Goal: Information Seeking & Learning: Learn about a topic

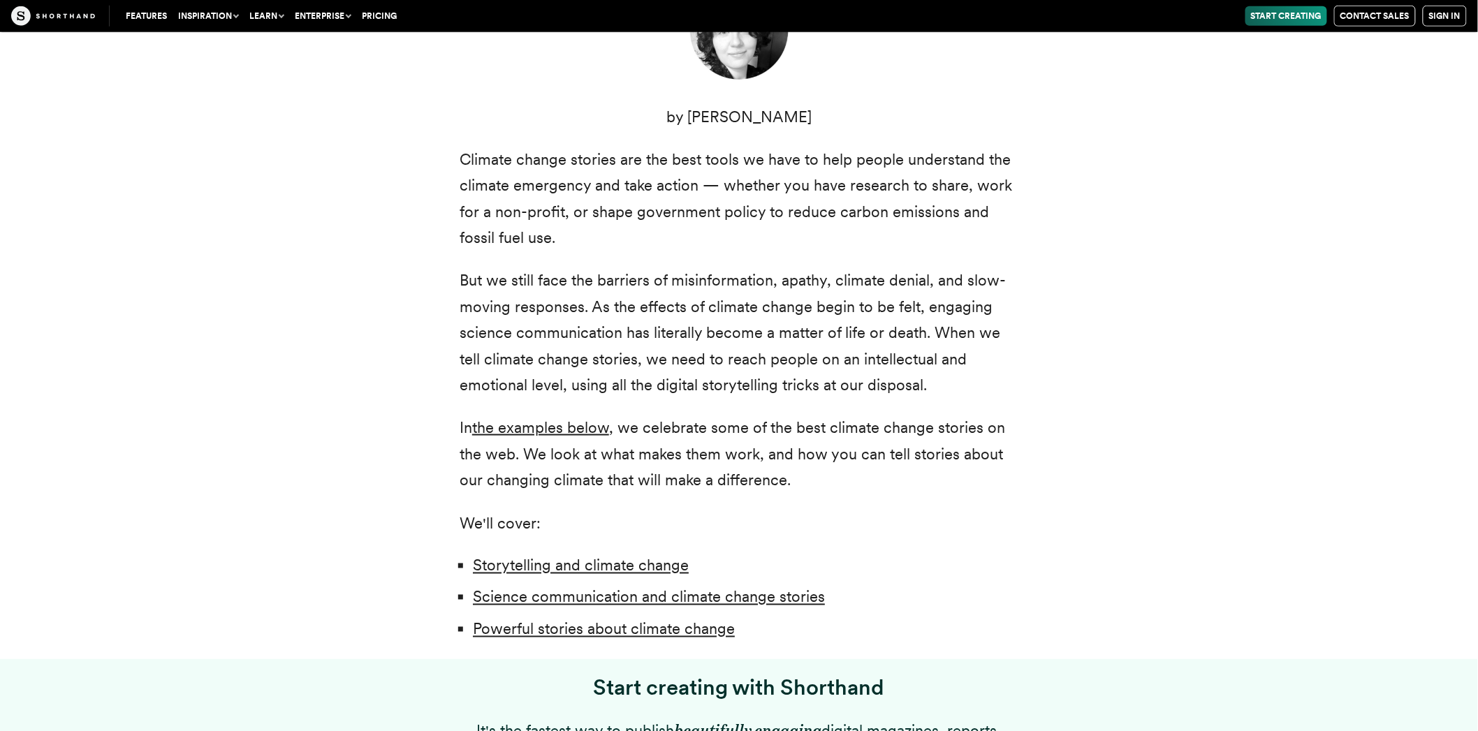
scroll to position [854, 0]
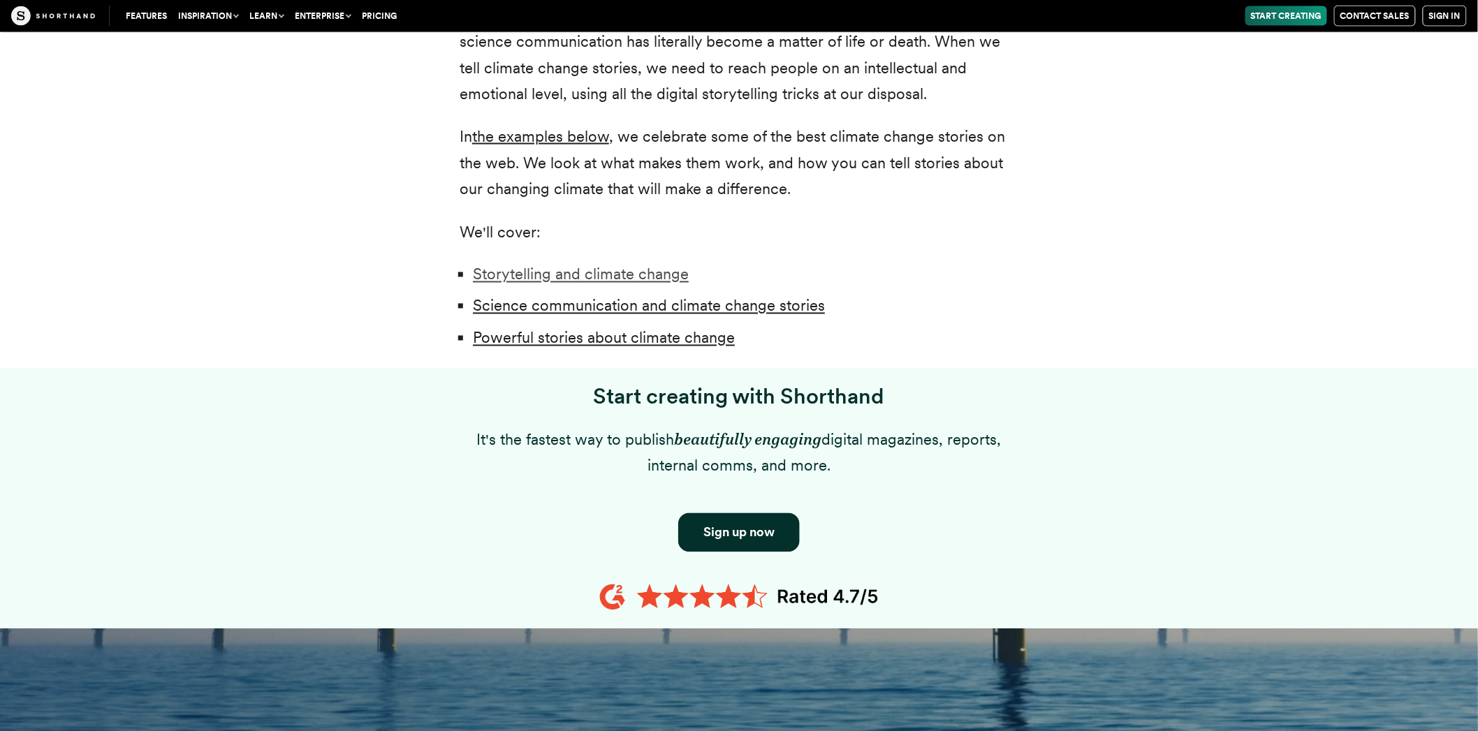
click at [652, 265] on link "Storytelling and climate change" at bounding box center [581, 274] width 216 height 18
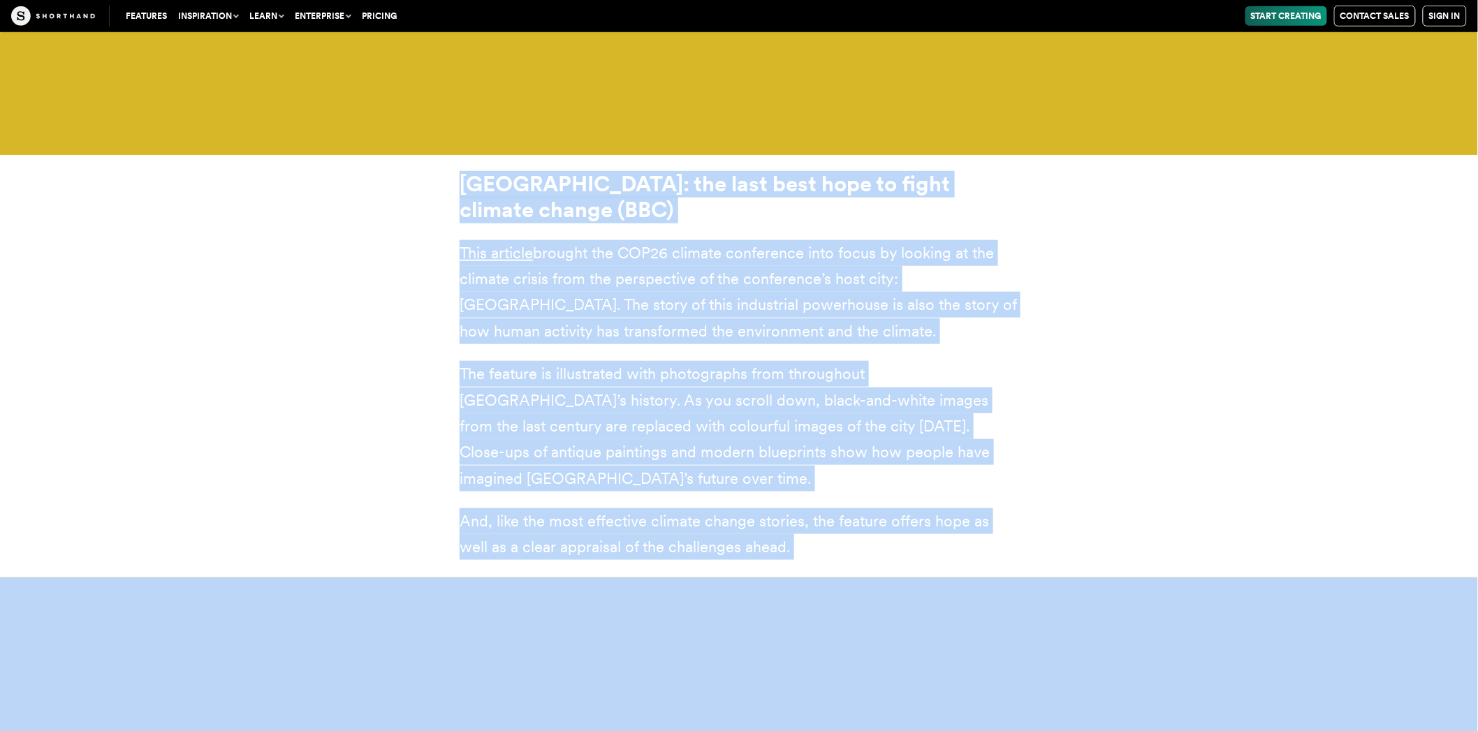
scroll to position [20126, 0]
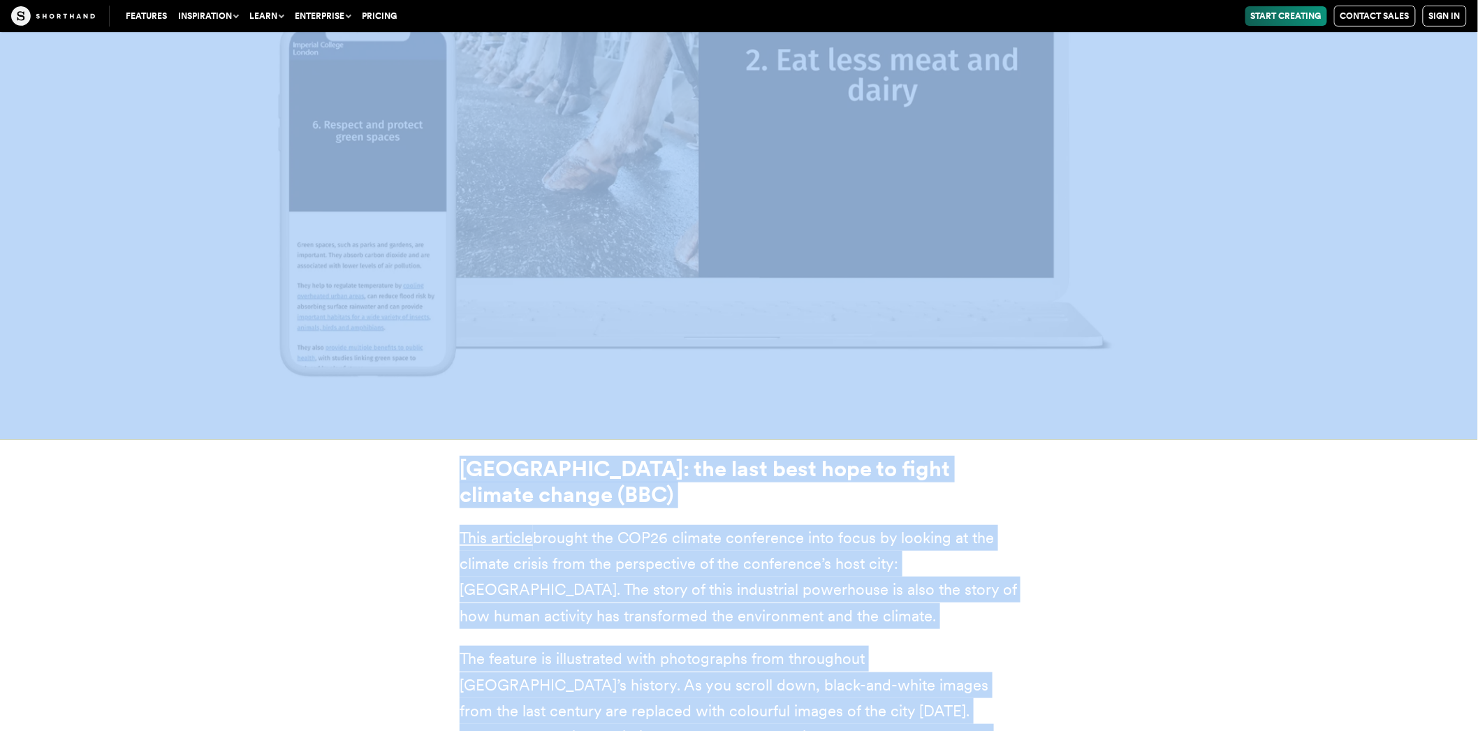
drag, startPoint x: 458, startPoint y: 247, endPoint x: 979, endPoint y: 388, distance: 540.1
copy article "Scientists, policy-makers, and campaigners have already learned that the bare f…"
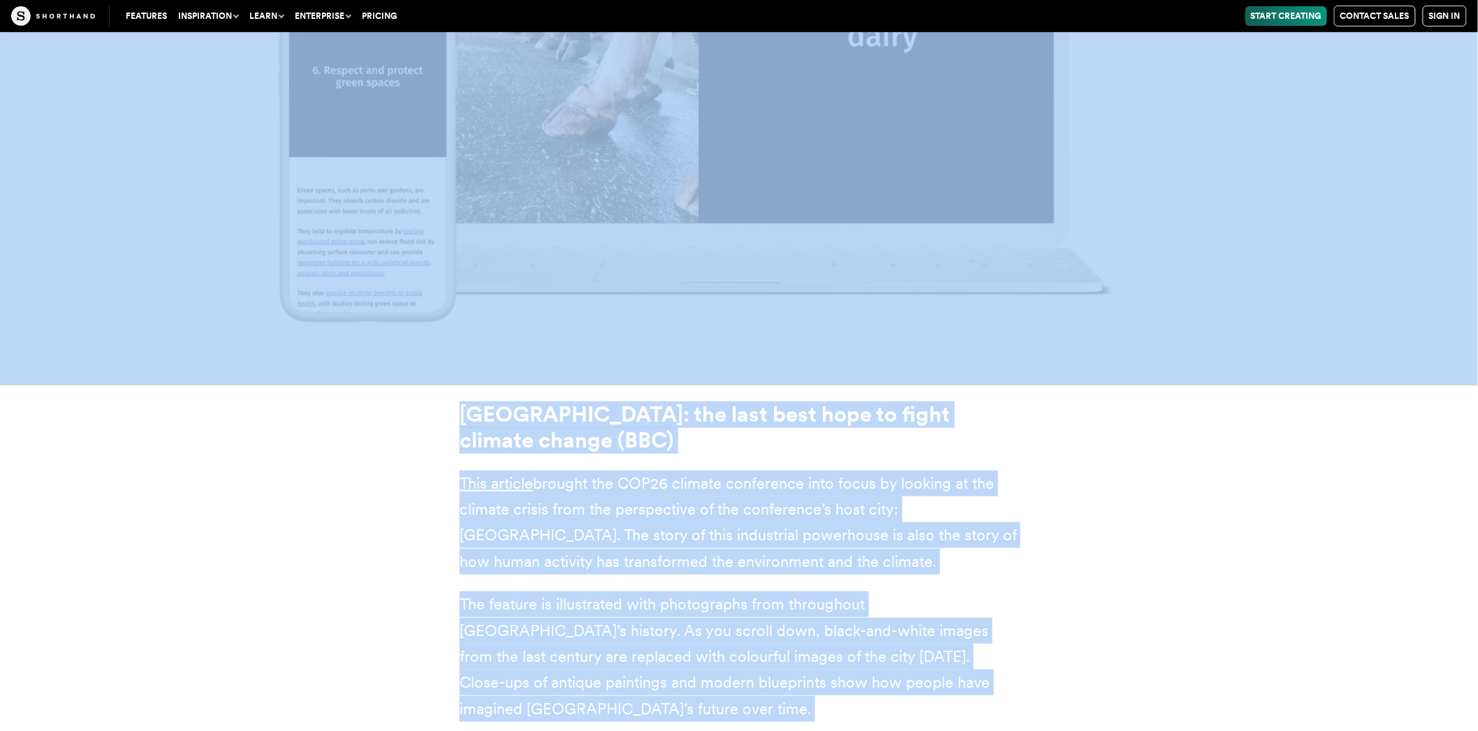
scroll to position [19971, 0]
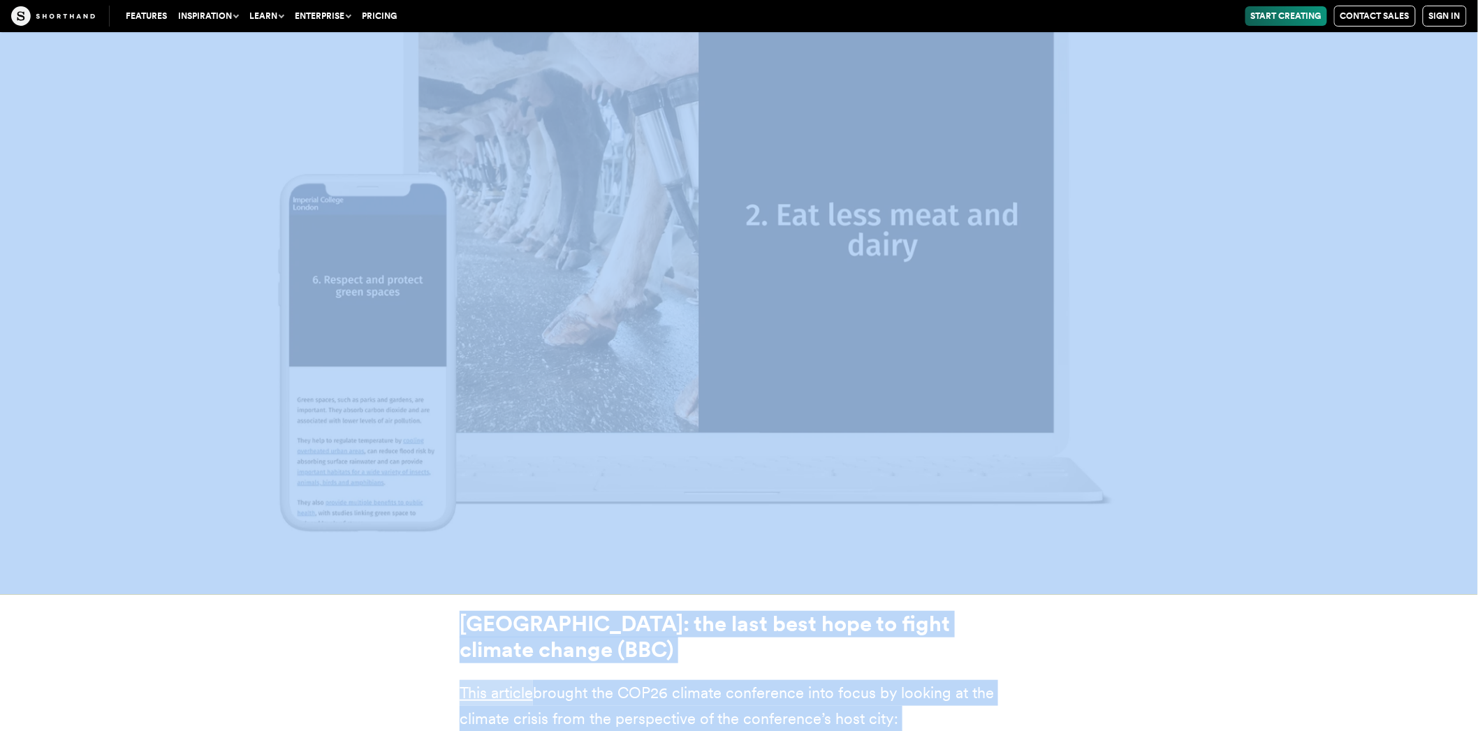
click at [514, 684] on link "This article" at bounding box center [496, 693] width 73 height 18
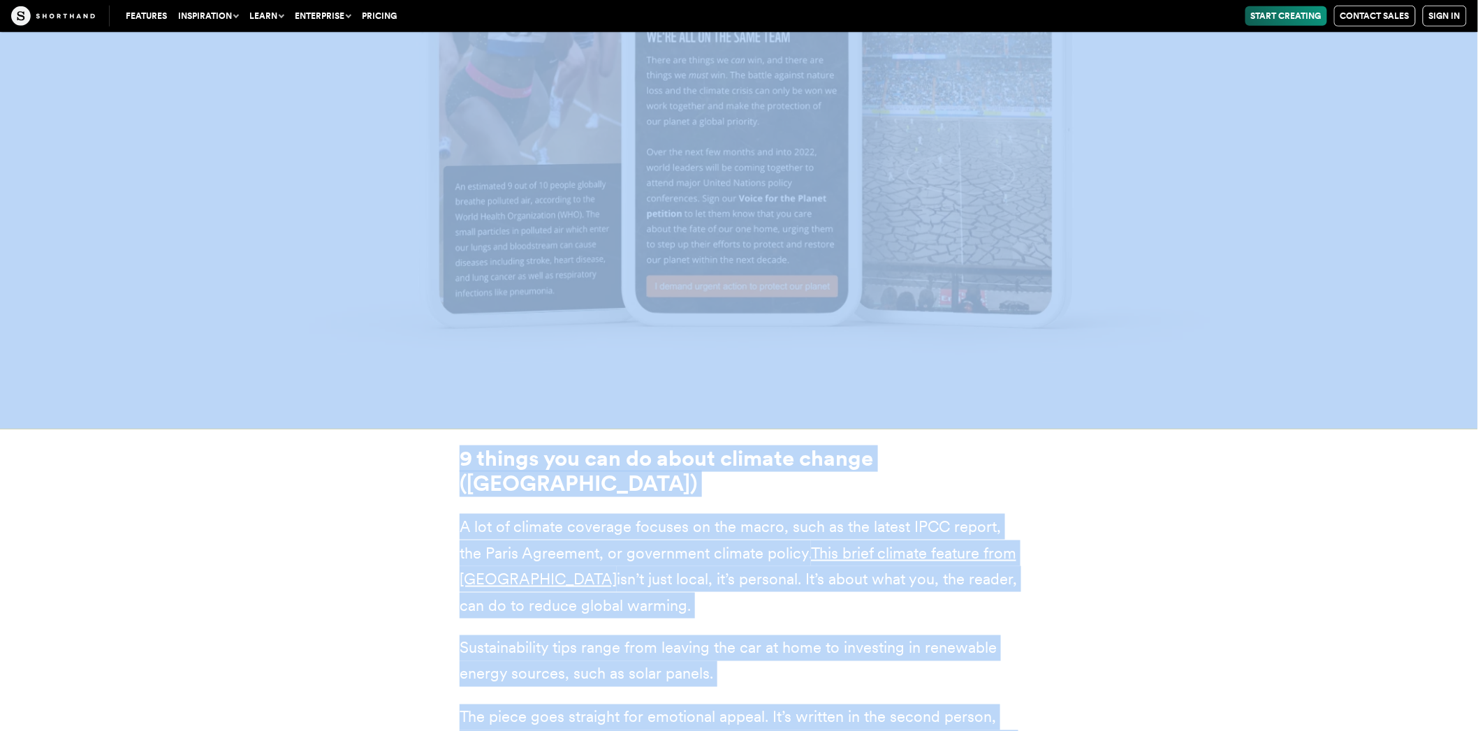
scroll to position [18186, 0]
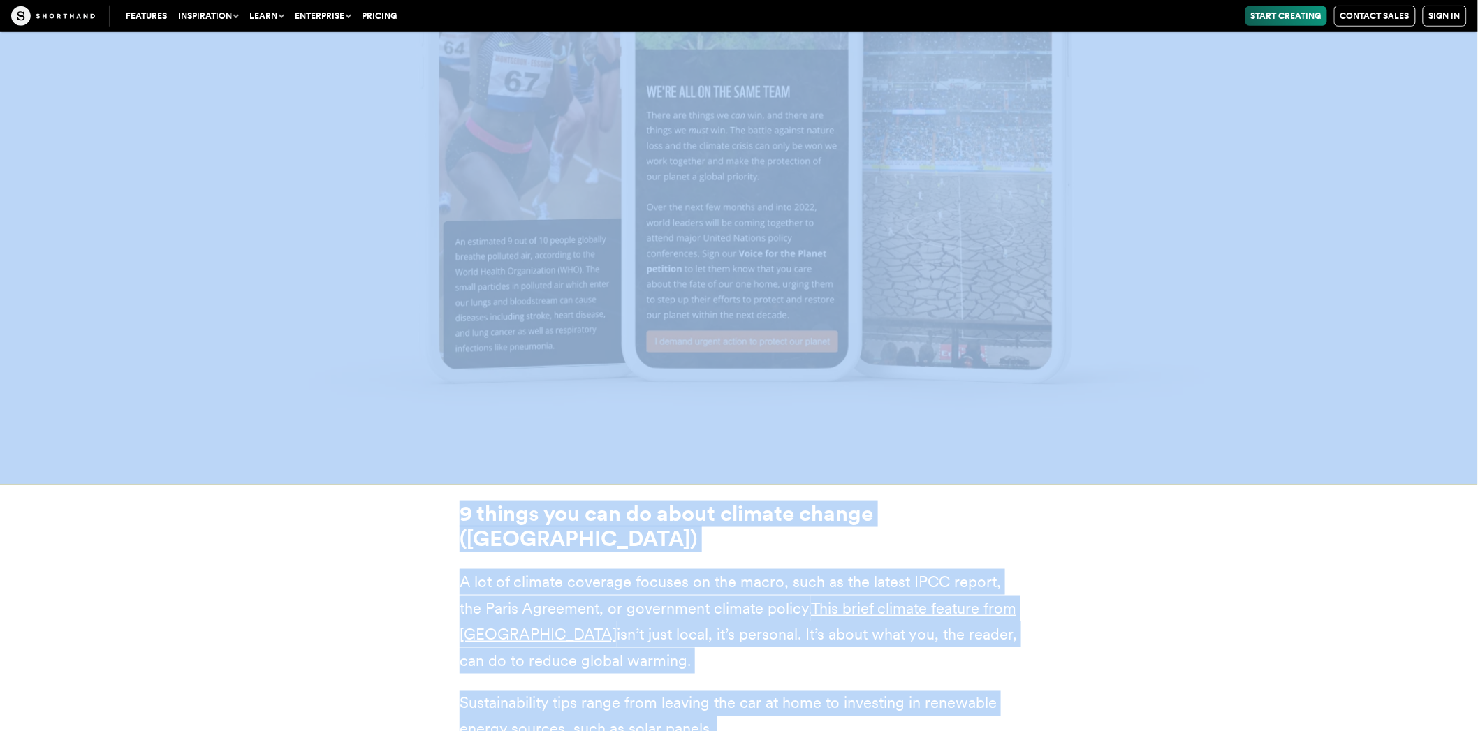
click at [1078, 485] on div "9 things you can do about climate change (Imperial College London) A lot of cli…" at bounding box center [739, 683] width 1230 height 397
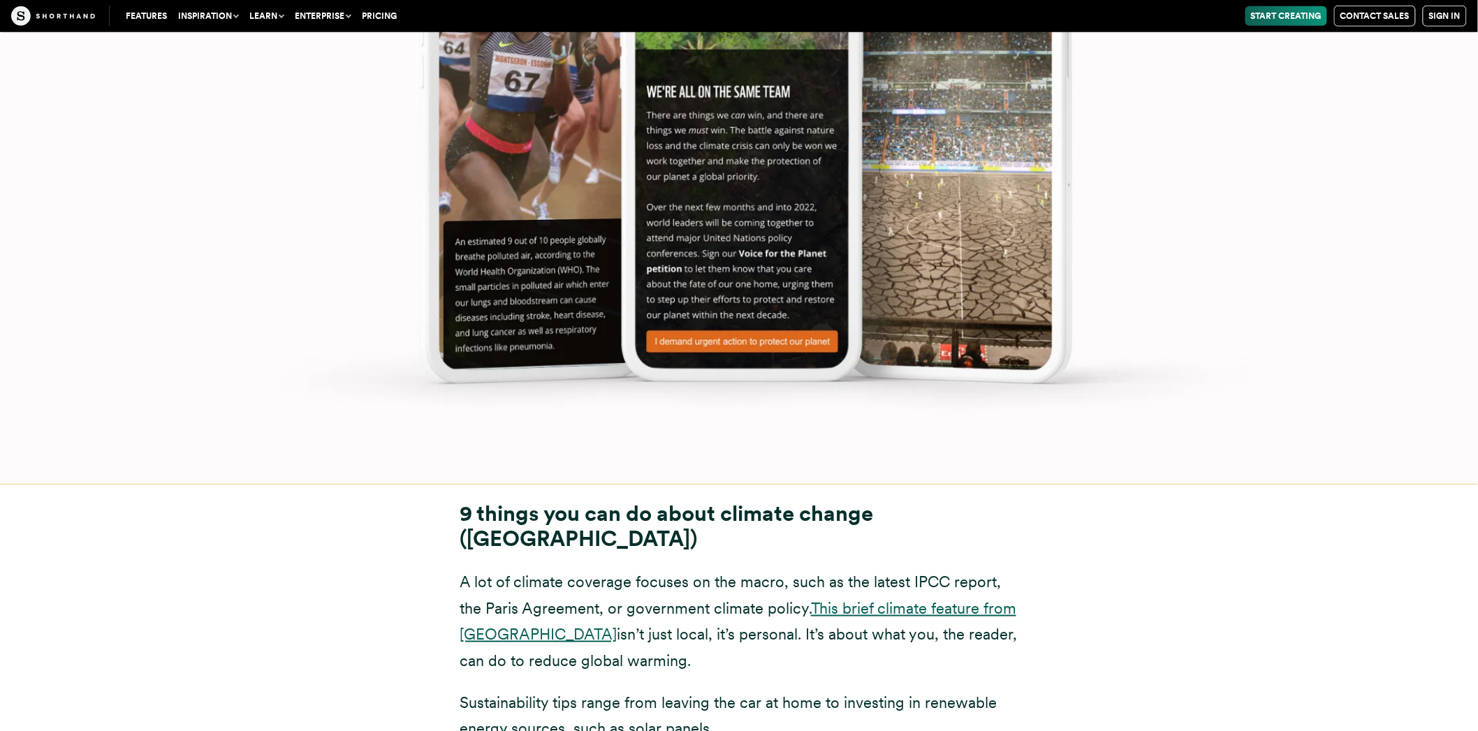
click at [541, 599] on link "This brief climate feature from [GEOGRAPHIC_DATA]" at bounding box center [738, 621] width 557 height 44
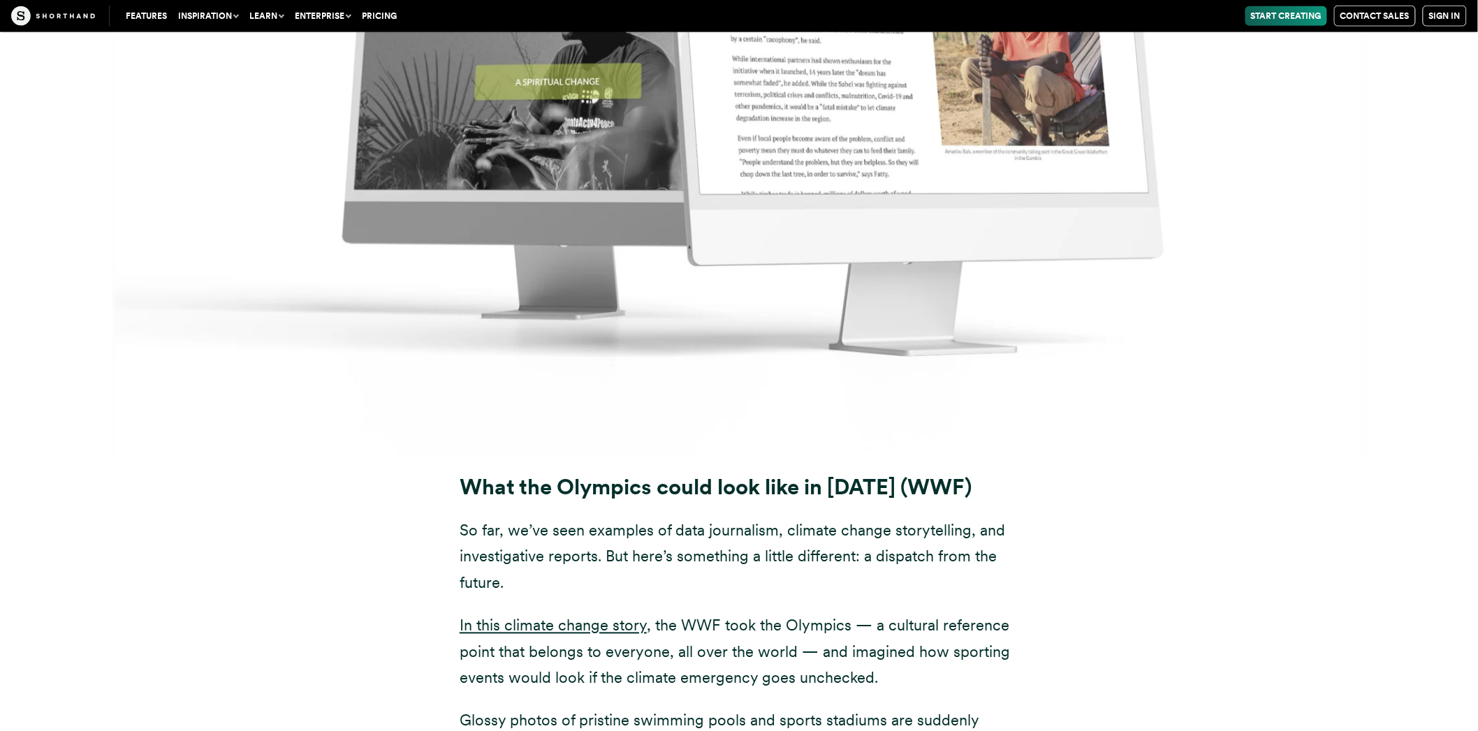
scroll to position [16246, 0]
click at [625, 618] on link "In this climate change story" at bounding box center [553, 627] width 187 height 18
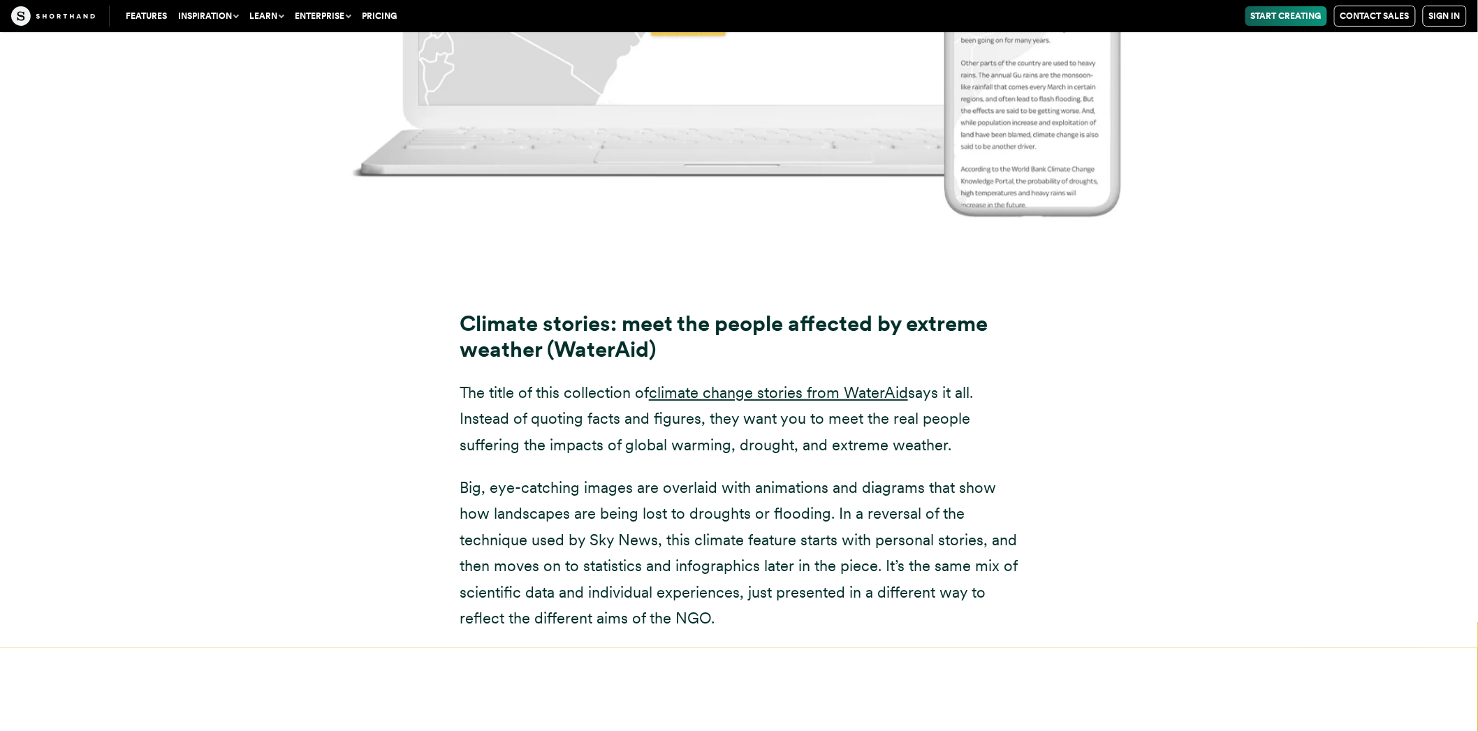
scroll to position [8638, 0]
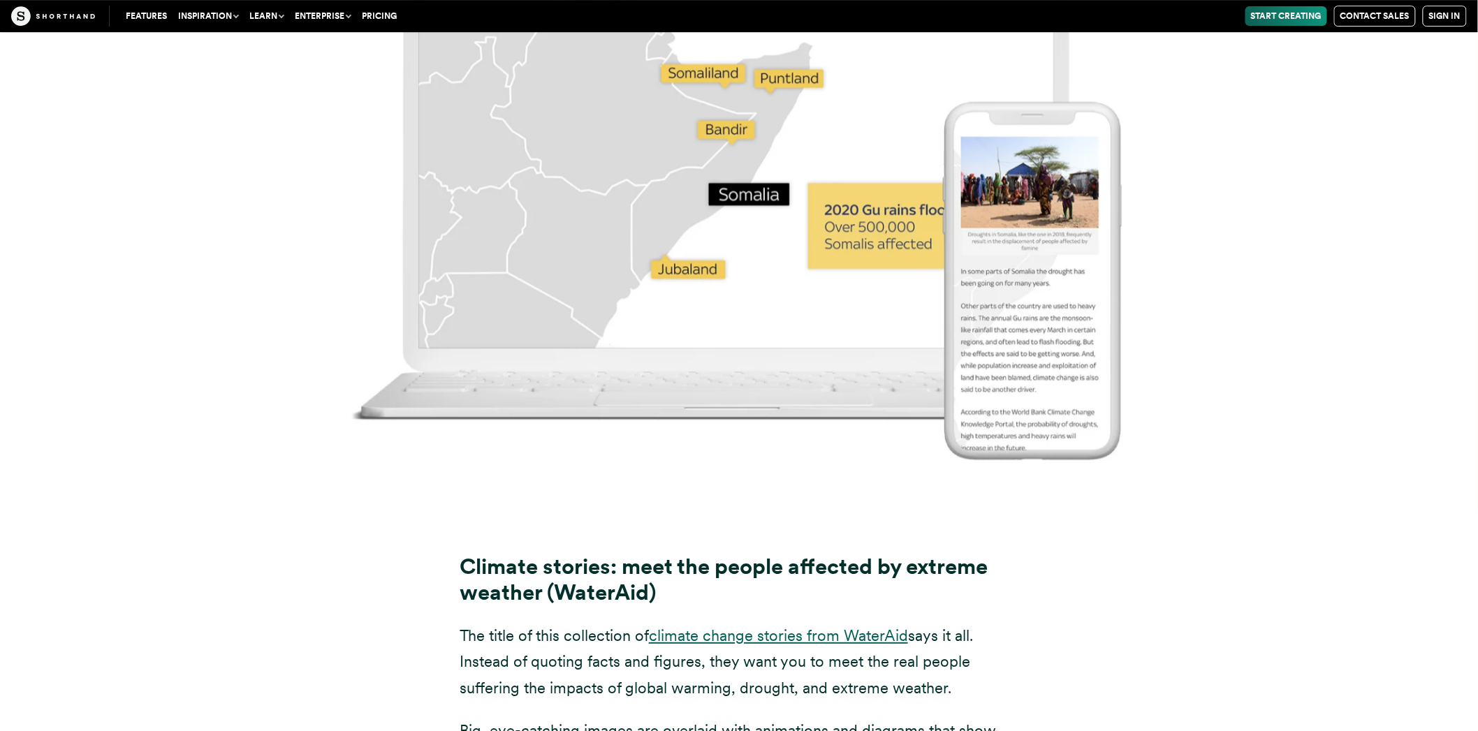
click at [839, 627] on link "climate change stories from WaterAid" at bounding box center [778, 636] width 259 height 18
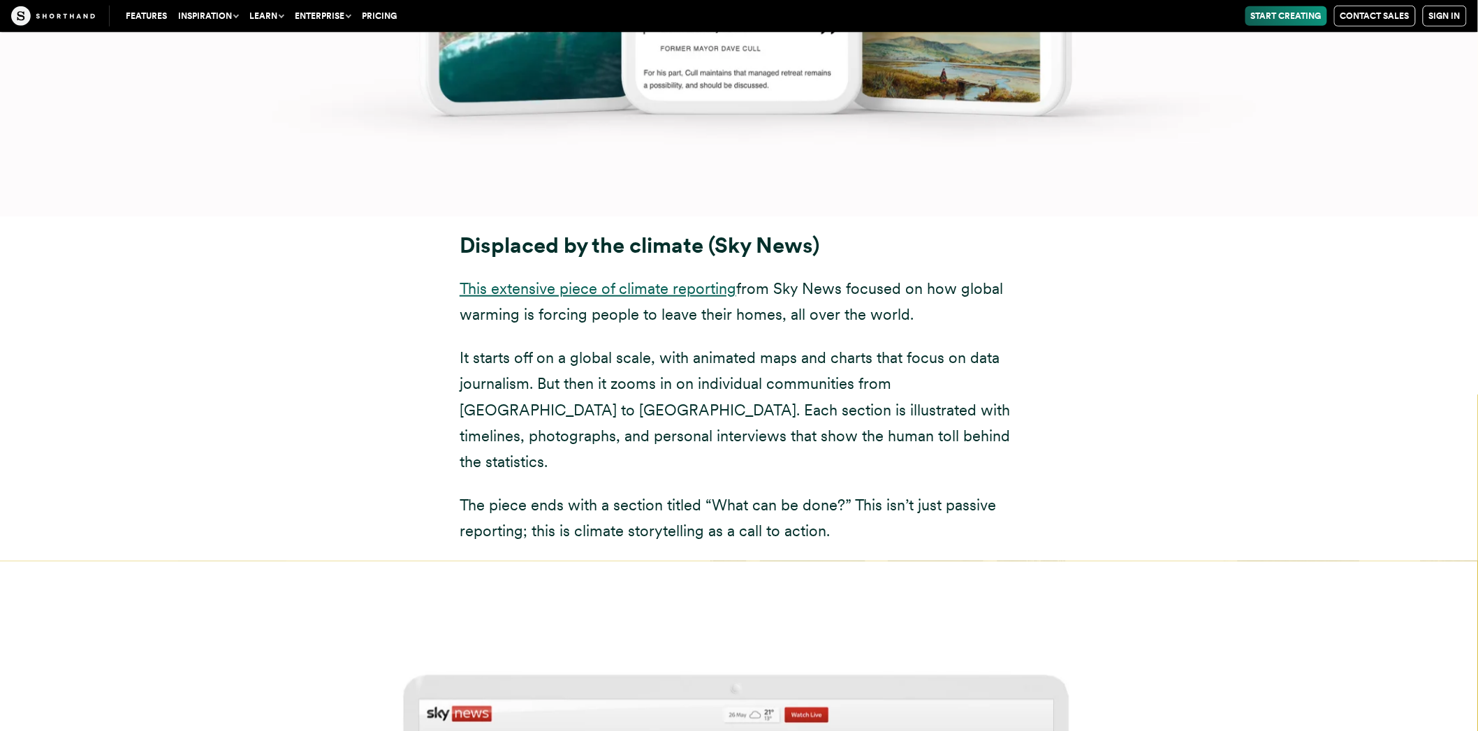
scroll to position [6852, 0]
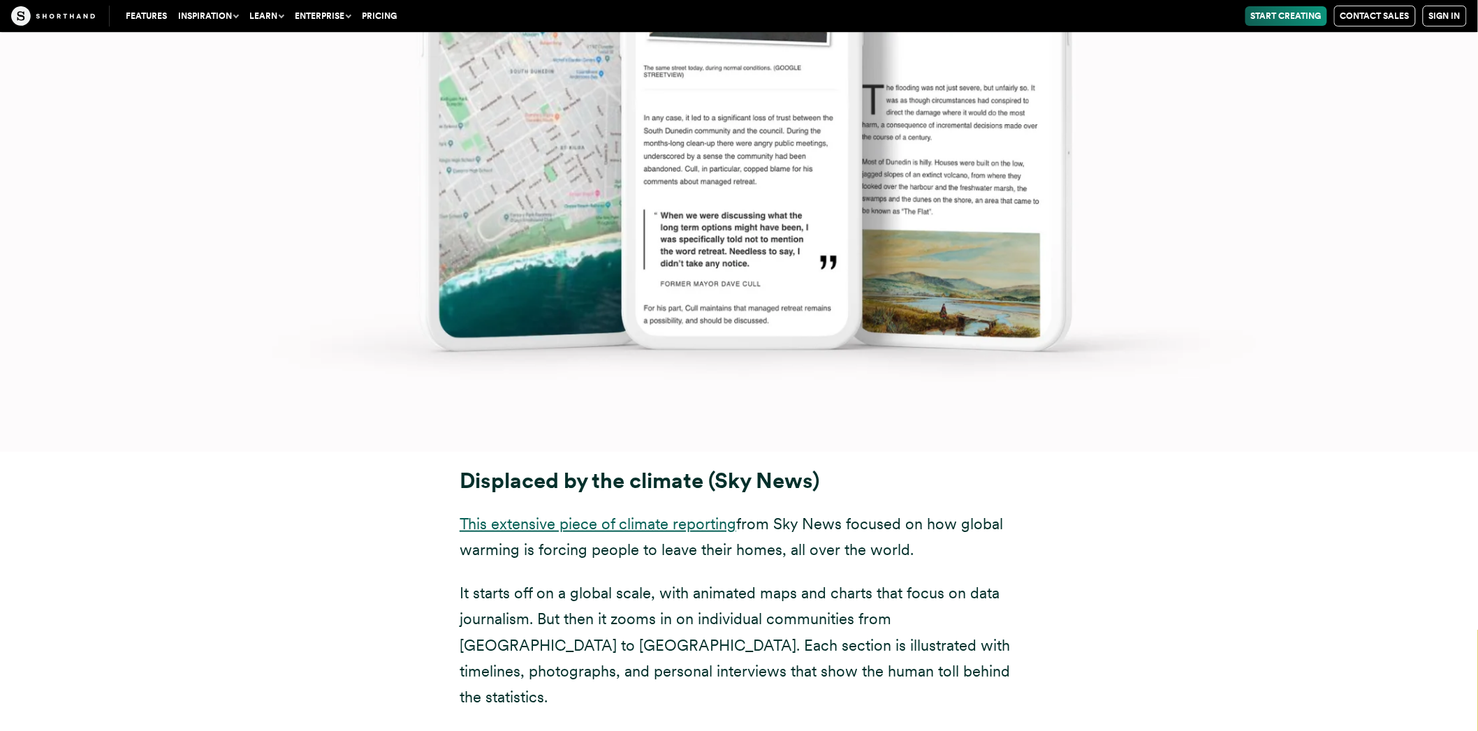
click at [645, 515] on link "This extensive piece of climate reporting" at bounding box center [598, 524] width 277 height 18
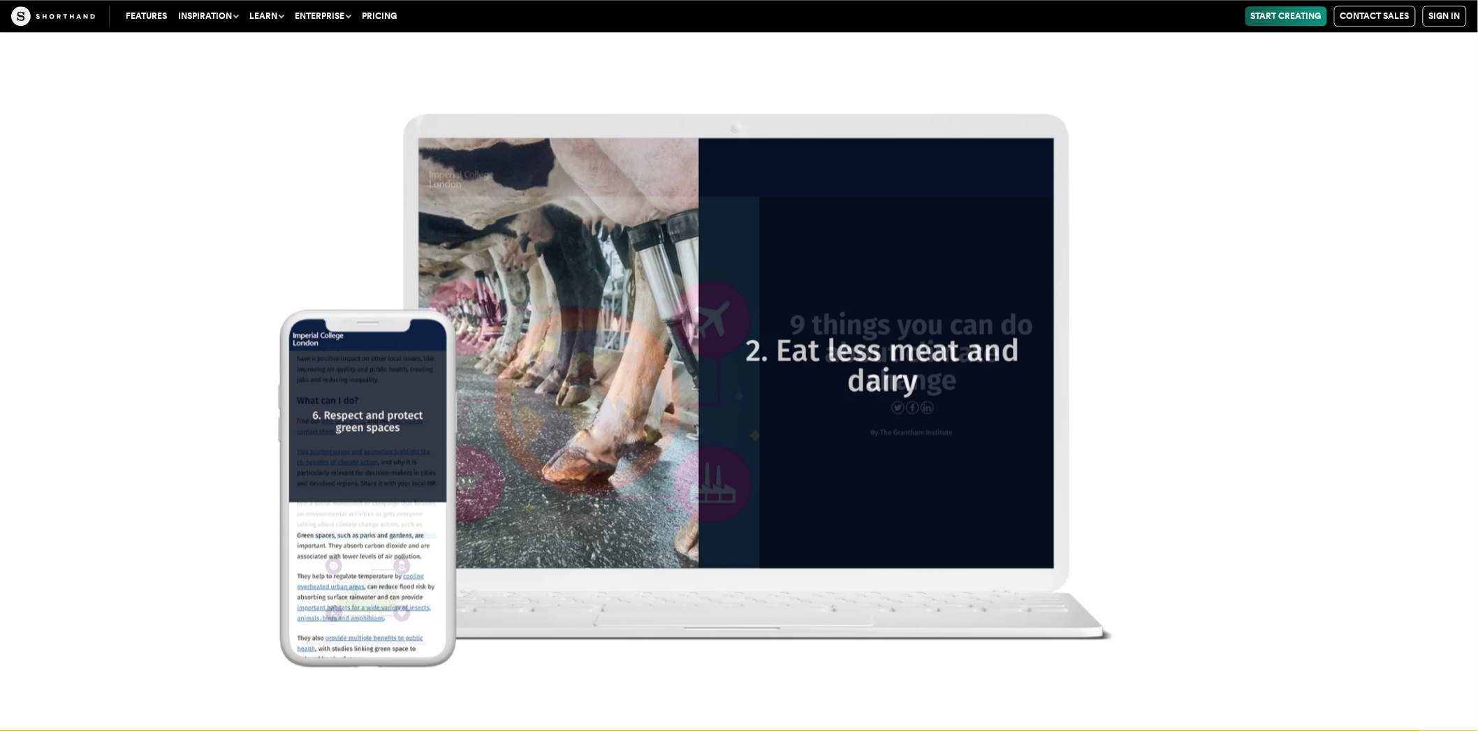
scroll to position [20291, 0]
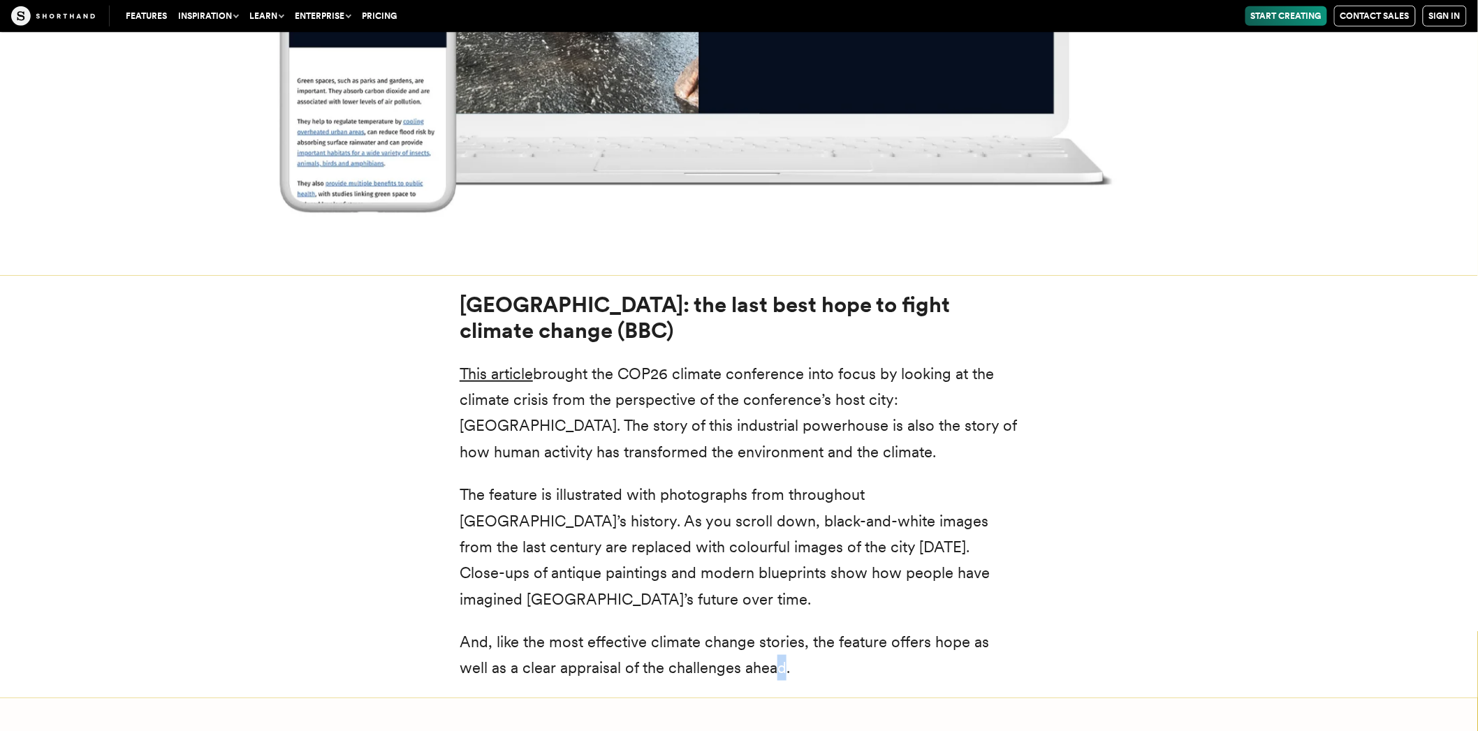
drag, startPoint x: 752, startPoint y: 248, endPoint x: 743, endPoint y: 226, distance: 24.4
click at [742, 276] on div "Glasgow: the last best hope to fight climate change (BBC) This article brought …" at bounding box center [739, 487] width 615 height 423
click at [743, 629] on p "And, like the most effective climate change stories, the feature offers hope as…" at bounding box center [739, 655] width 559 height 52
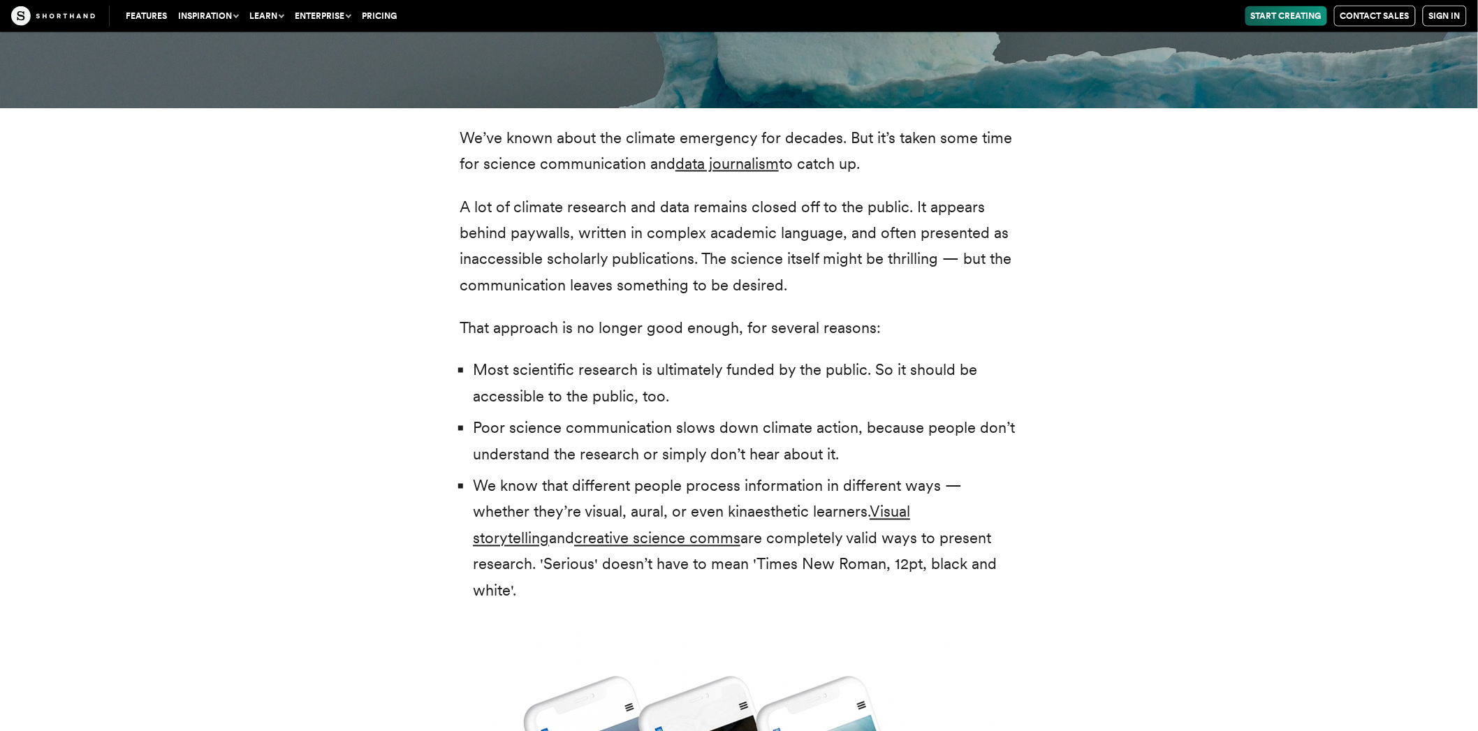
scroll to position [2652, 0]
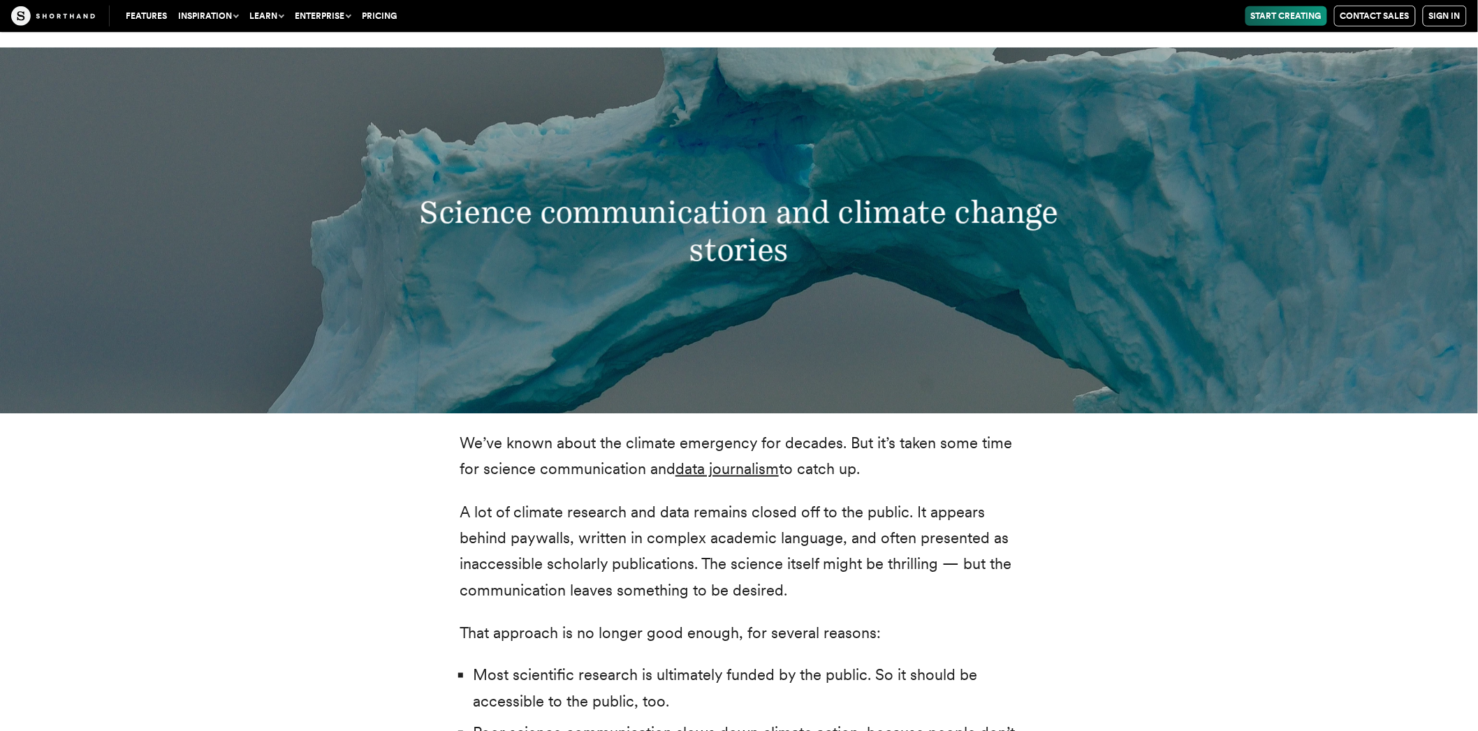
drag, startPoint x: 780, startPoint y: 225, endPoint x: 458, endPoint y: 337, distance: 341.8
copy article "We’ve known about the climate emergency for decades. But it’s taken some time f…"
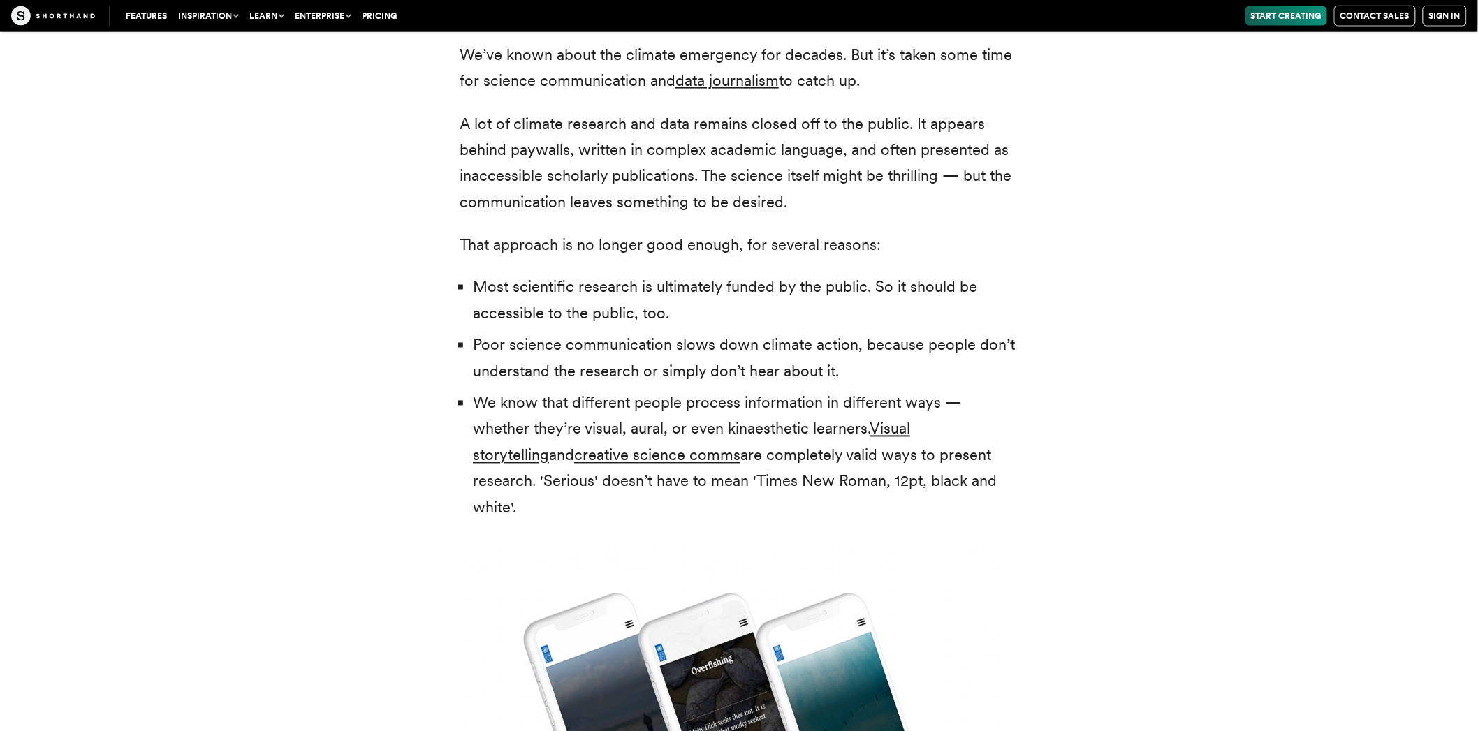
scroll to position [3118, 0]
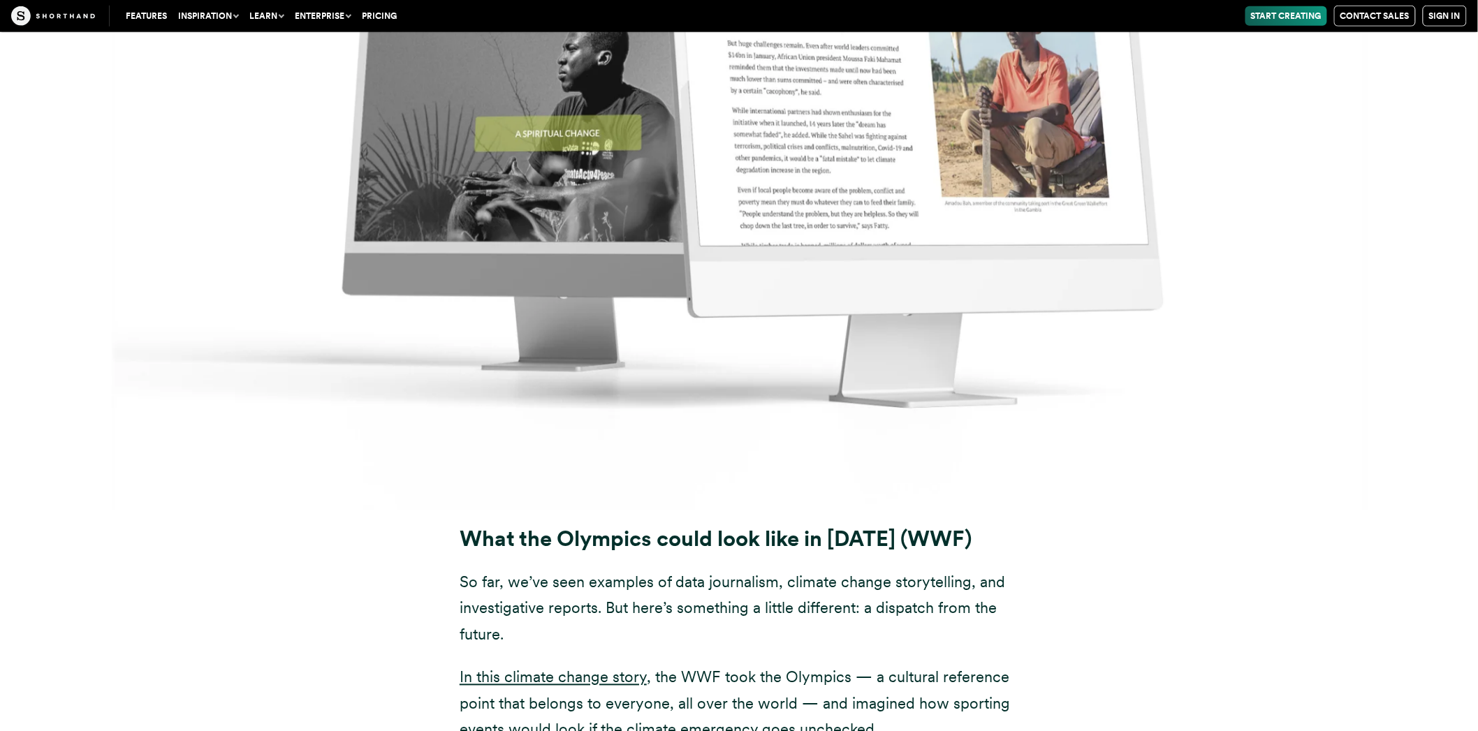
scroll to position [16090, 0]
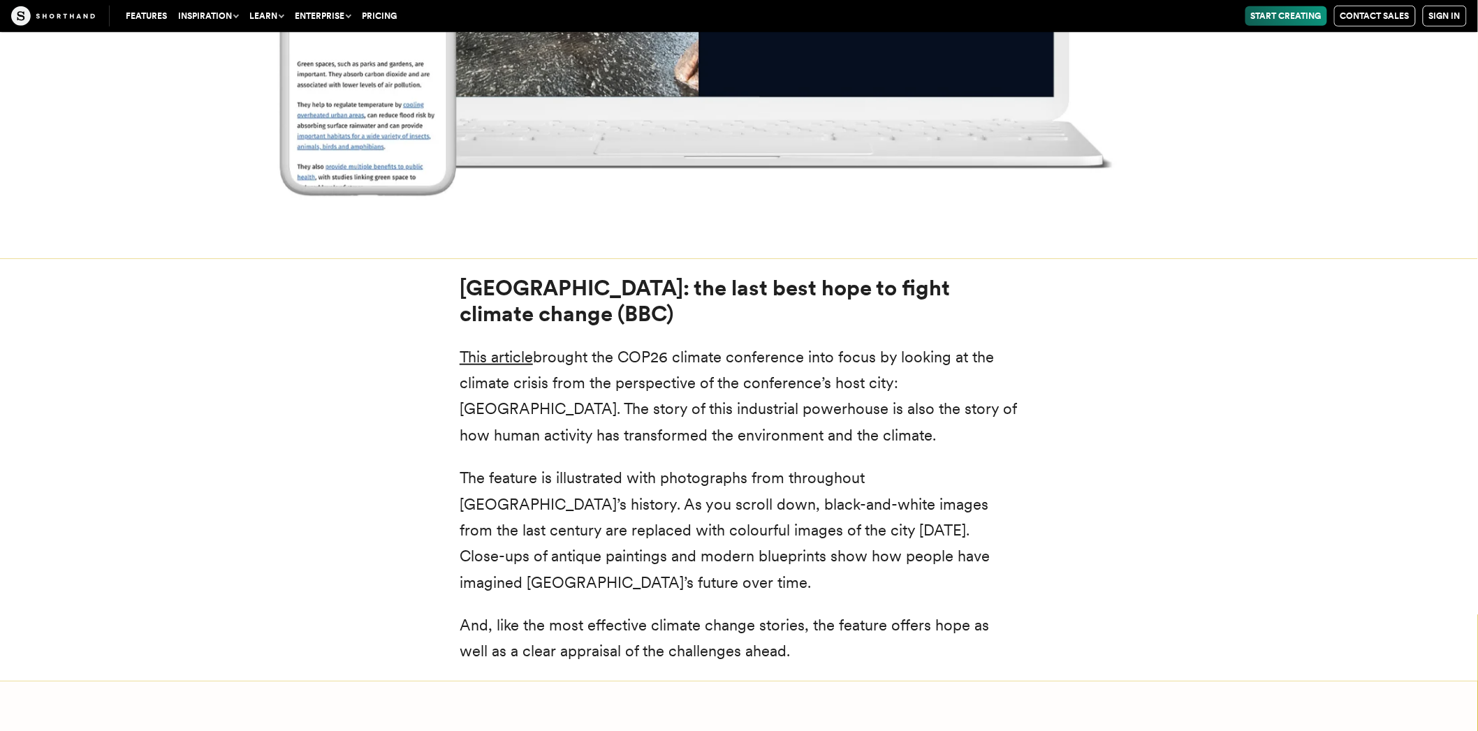
scroll to position [20189, 0]
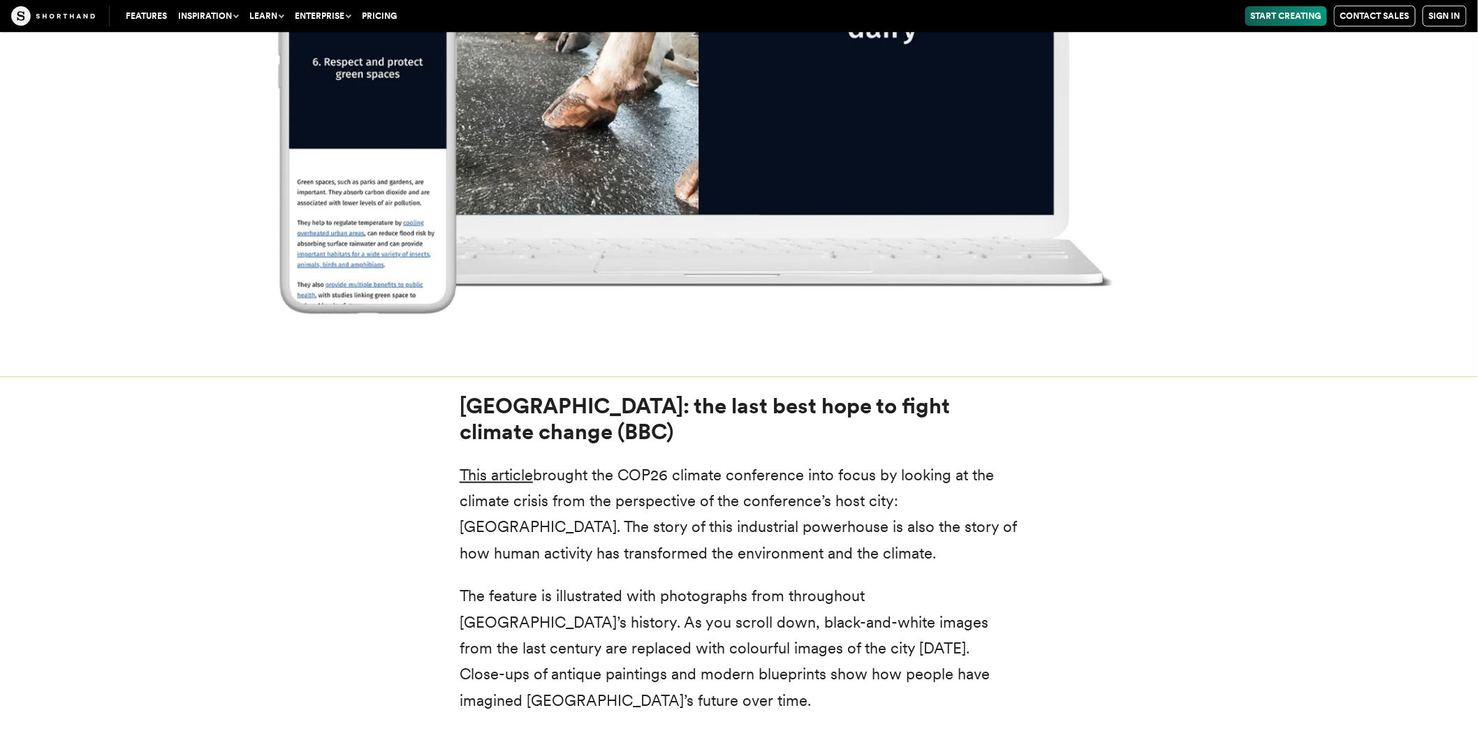
drag, startPoint x: 767, startPoint y: 321, endPoint x: 742, endPoint y: 323, distance: 25.2
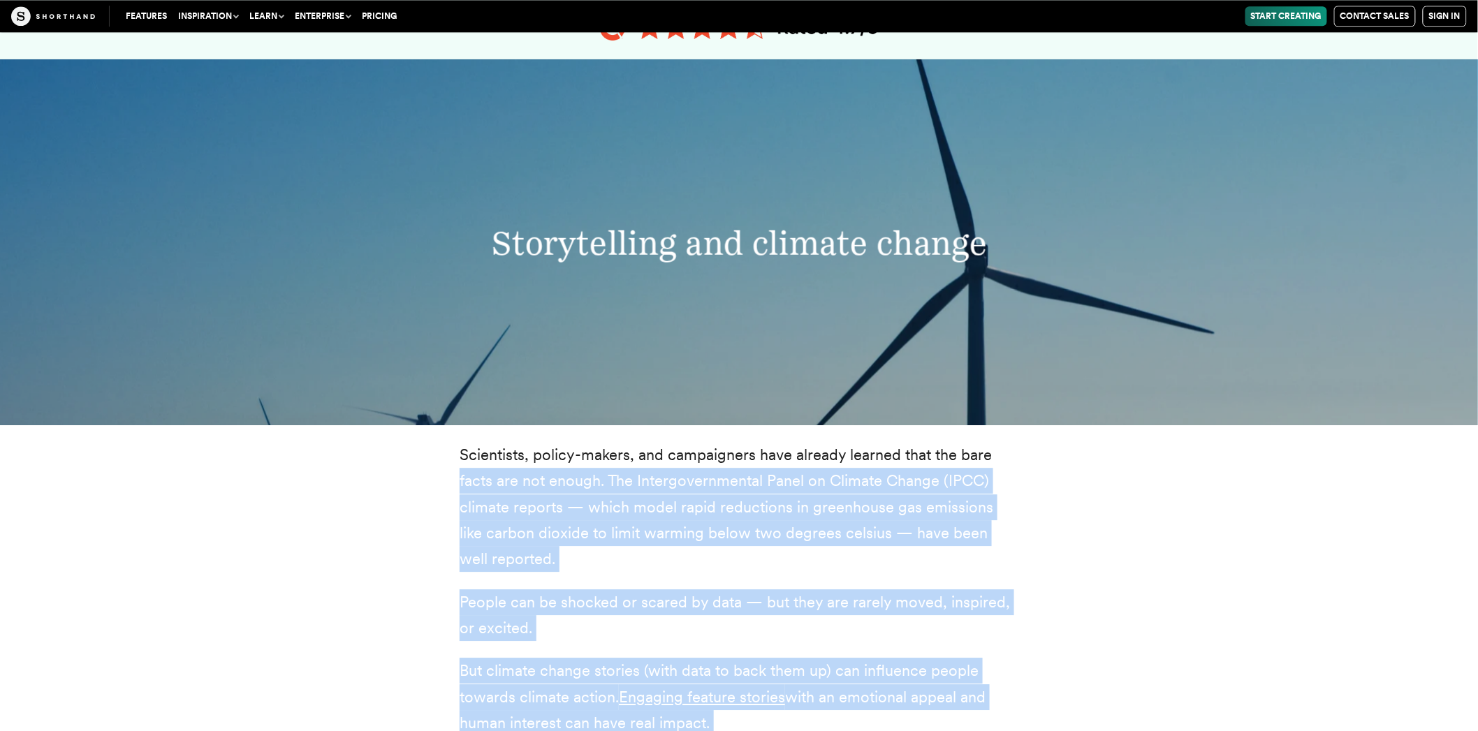
scroll to position [1426, 0]
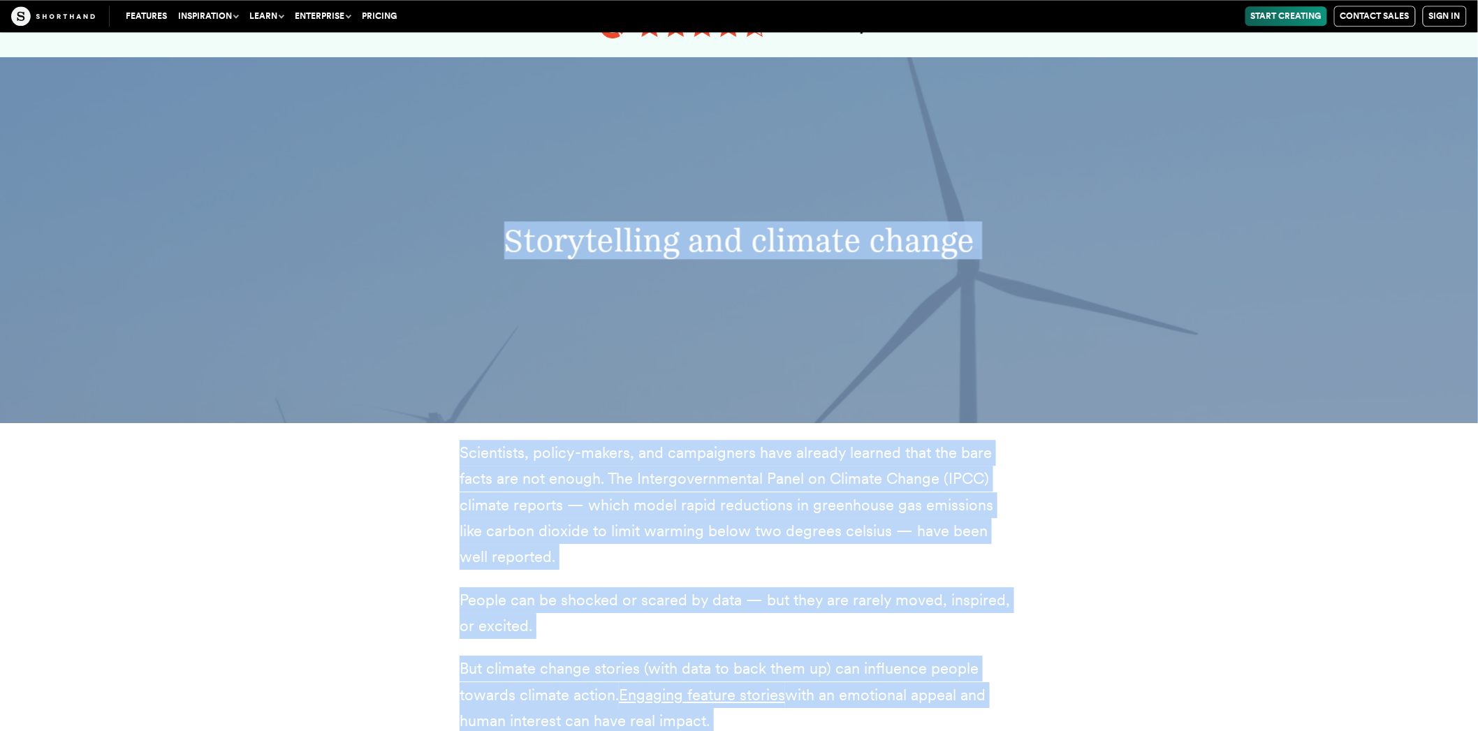
drag, startPoint x: 766, startPoint y: 323, endPoint x: 484, endPoint y: 197, distance: 309.3
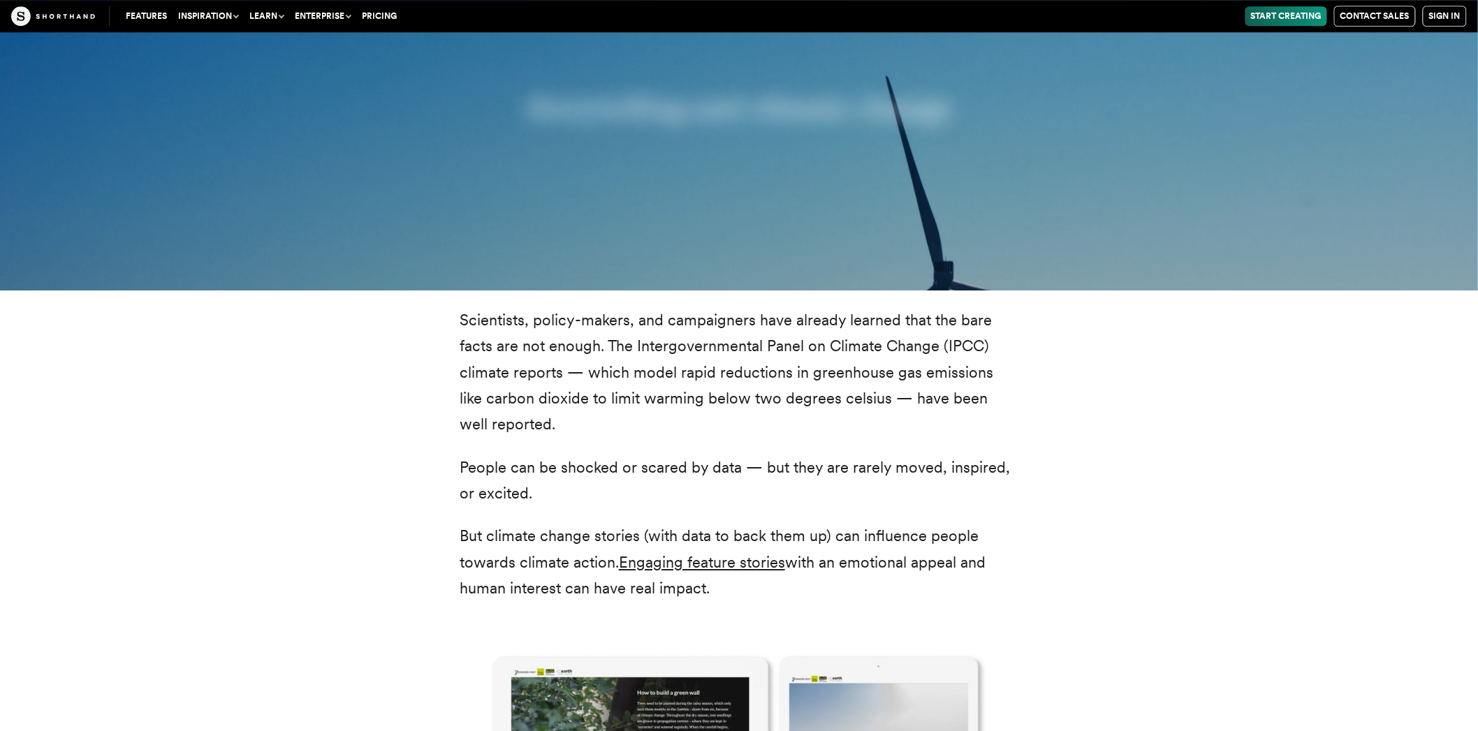
scroll to position [2018, 0]
